Goal: Information Seeking & Learning: Learn about a topic

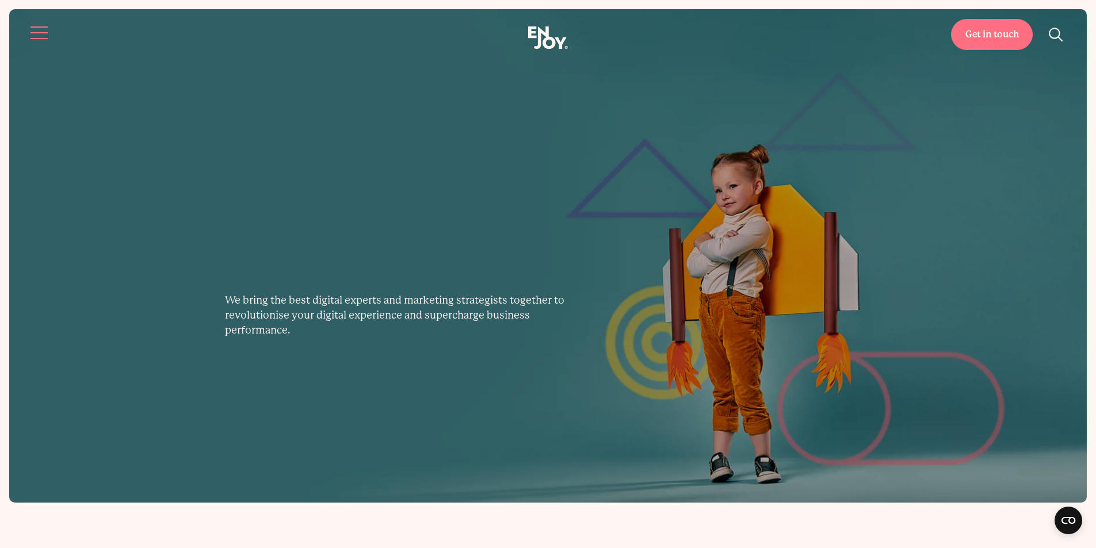
click at [38, 33] on span "Site navigation" at bounding box center [38, 32] width 17 height 1
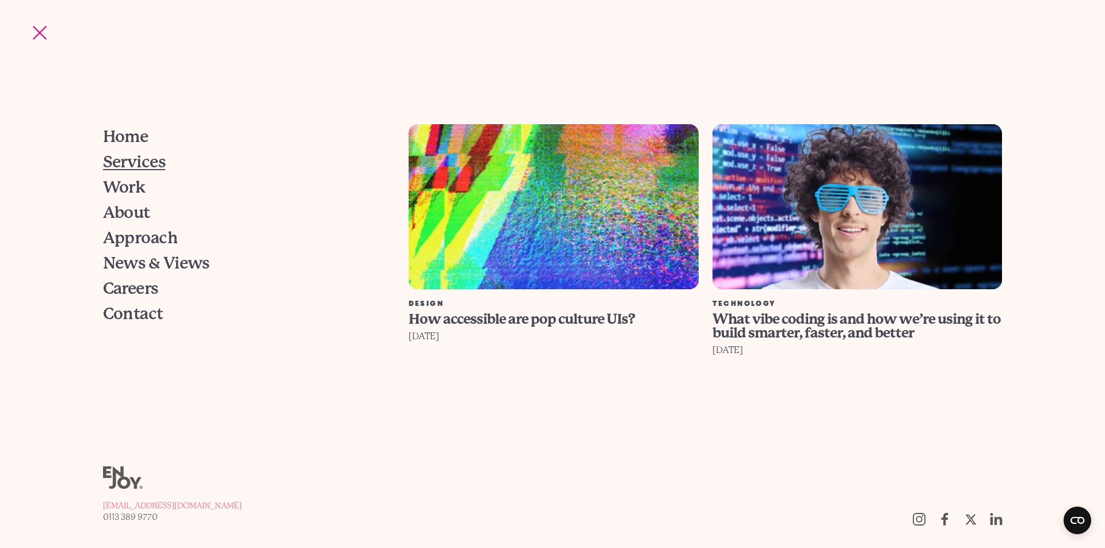
click at [133, 162] on span "Services" at bounding box center [134, 162] width 63 height 16
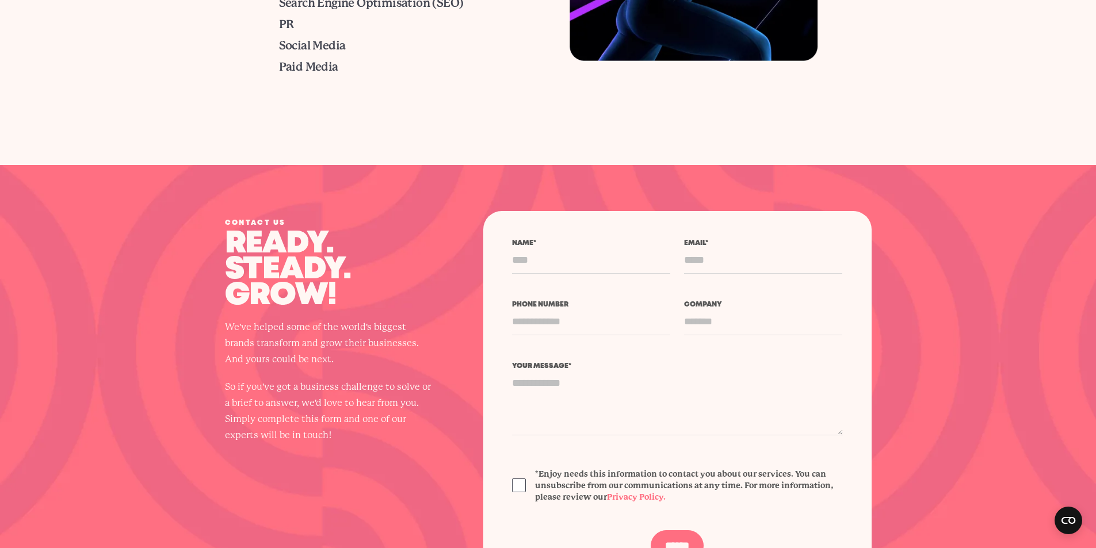
scroll to position [1151, 0]
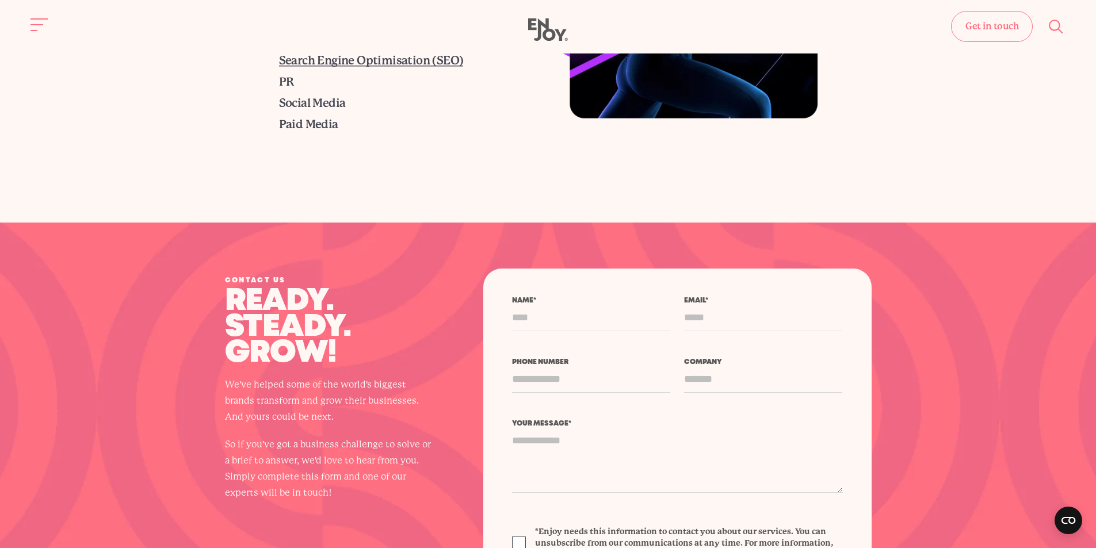
click at [348, 63] on span "Search Engine Optimisation (SEO)" at bounding box center [371, 60] width 185 height 13
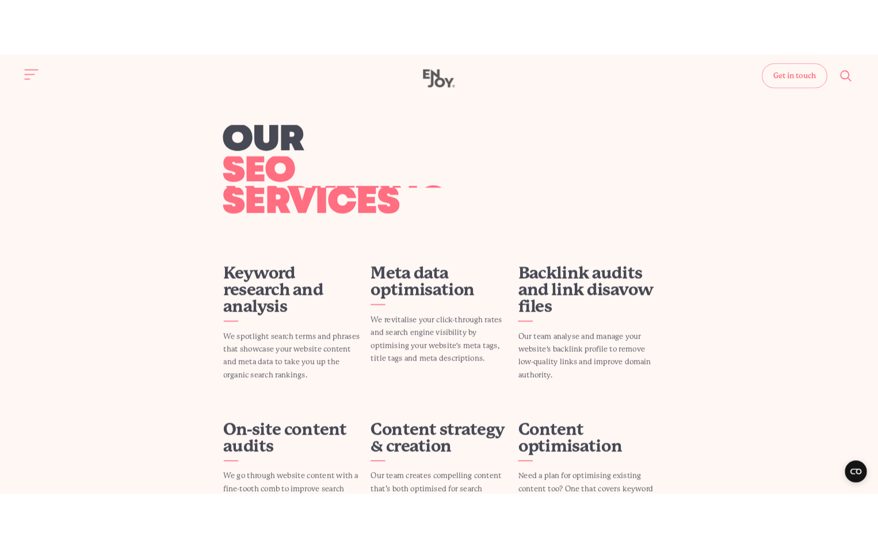
scroll to position [1136, 0]
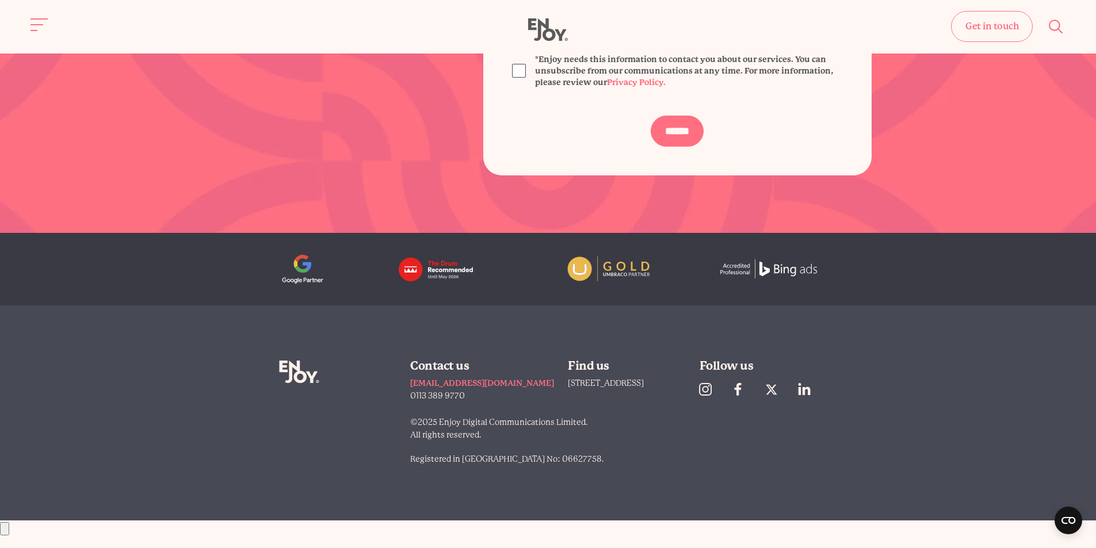
scroll to position [2717, 0]
